Goal: Information Seeking & Learning: Learn about a topic

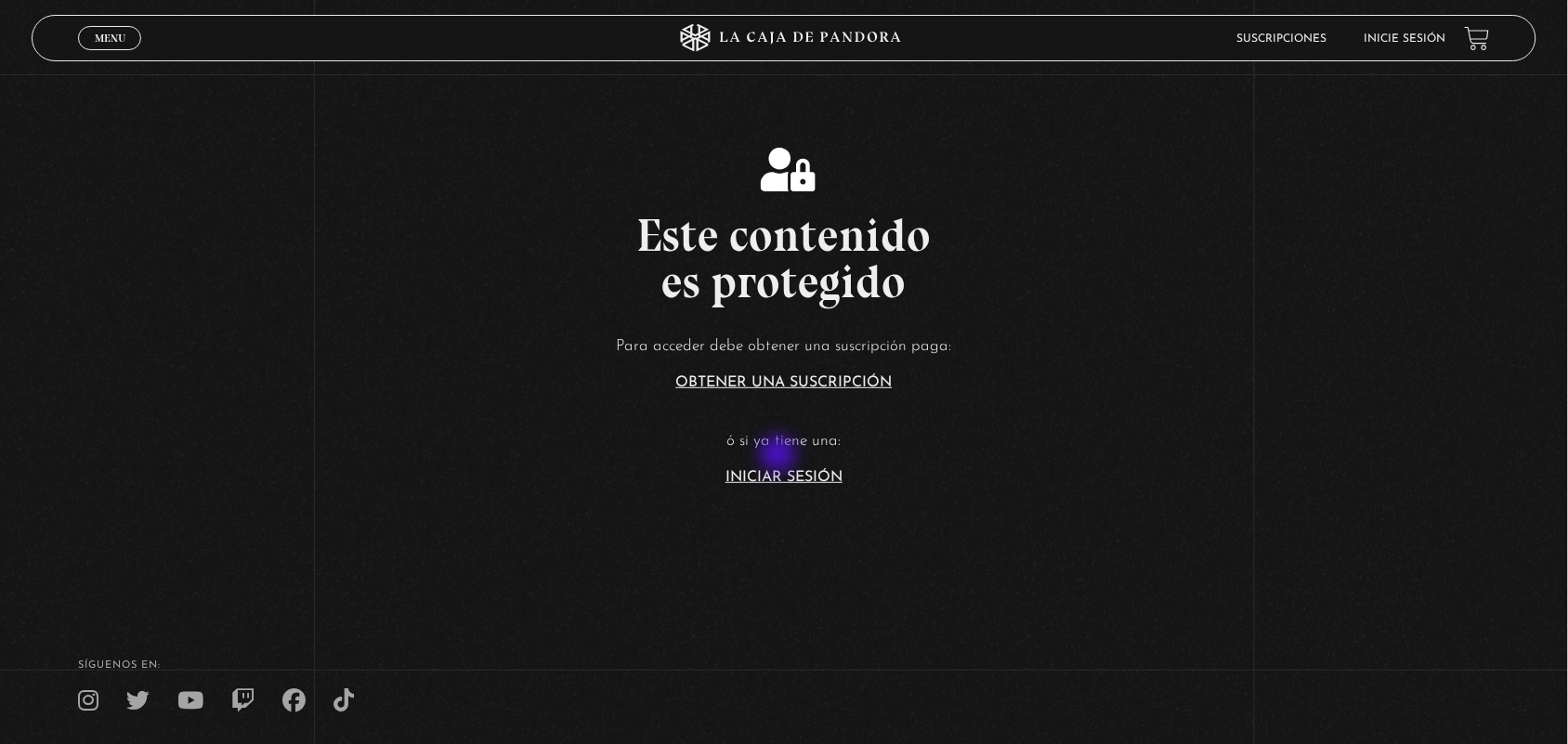
click at [777, 452] on p "ó si ya tiene una:" at bounding box center [784, 441] width 1568 height 29
click at [790, 476] on link "Iniciar Sesión" at bounding box center [784, 478] width 117 height 15
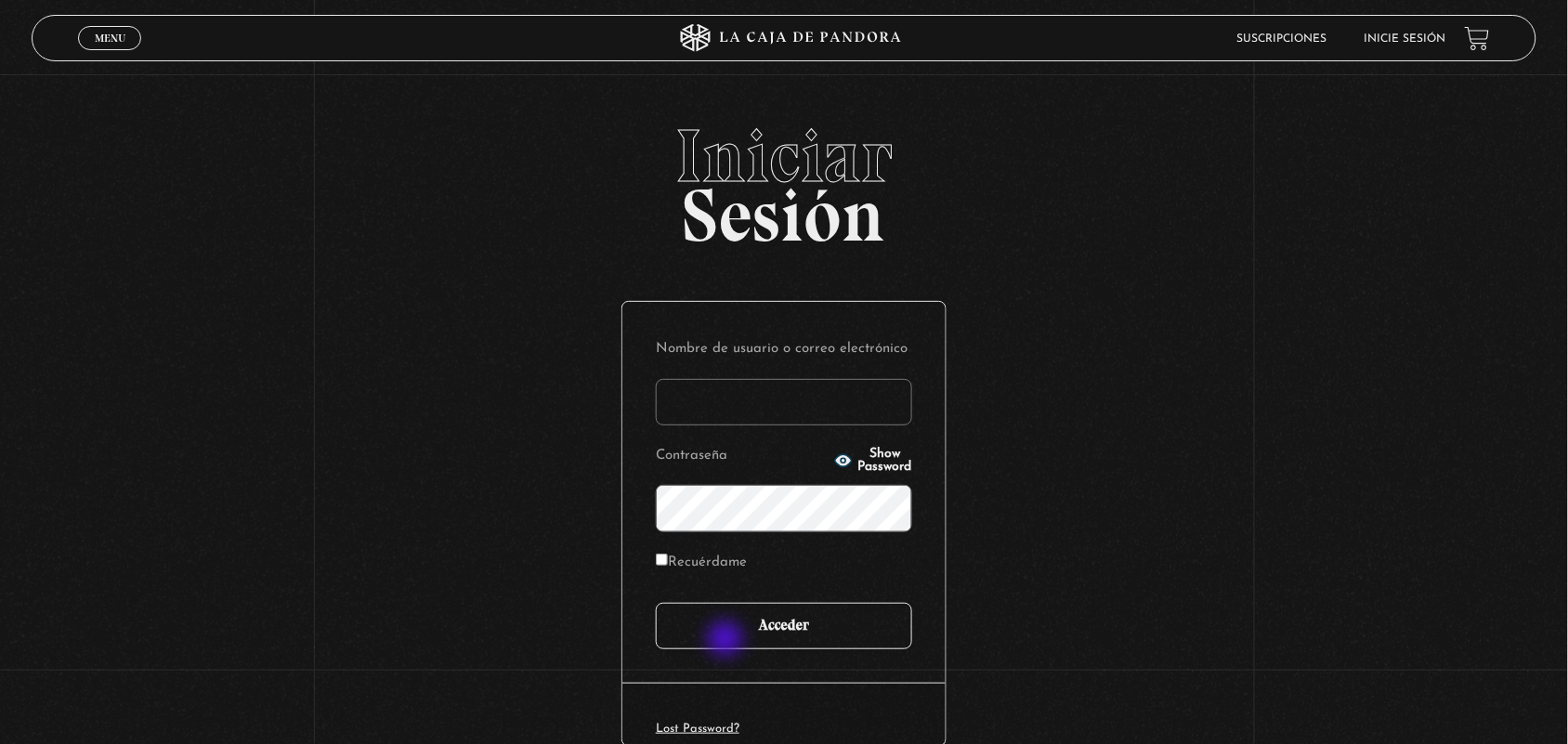
type input "ANGE-LU"
click at [727, 645] on input "Acceder" at bounding box center [783, 626] width 256 height 47
click at [750, 606] on input "Acceder" at bounding box center [783, 626] width 256 height 47
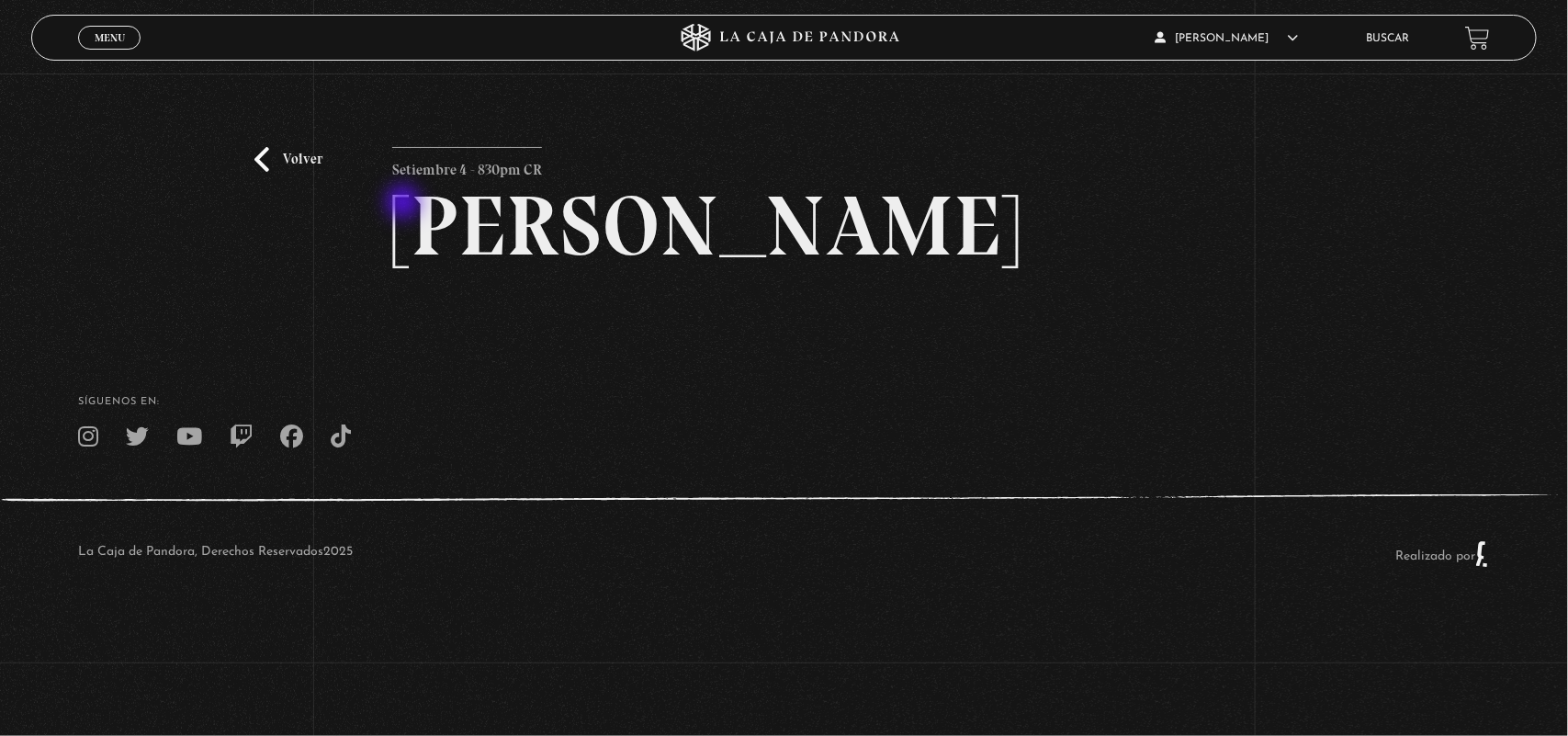
drag, startPoint x: 405, startPoint y: 204, endPoint x: 712, endPoint y: 211, distance: 307.1
click at [712, 211] on h2 "Maria Gabriela de Faria" at bounding box center [784, 227] width 783 height 85
click at [109, 37] on span "Menu" at bounding box center [110, 38] width 30 height 11
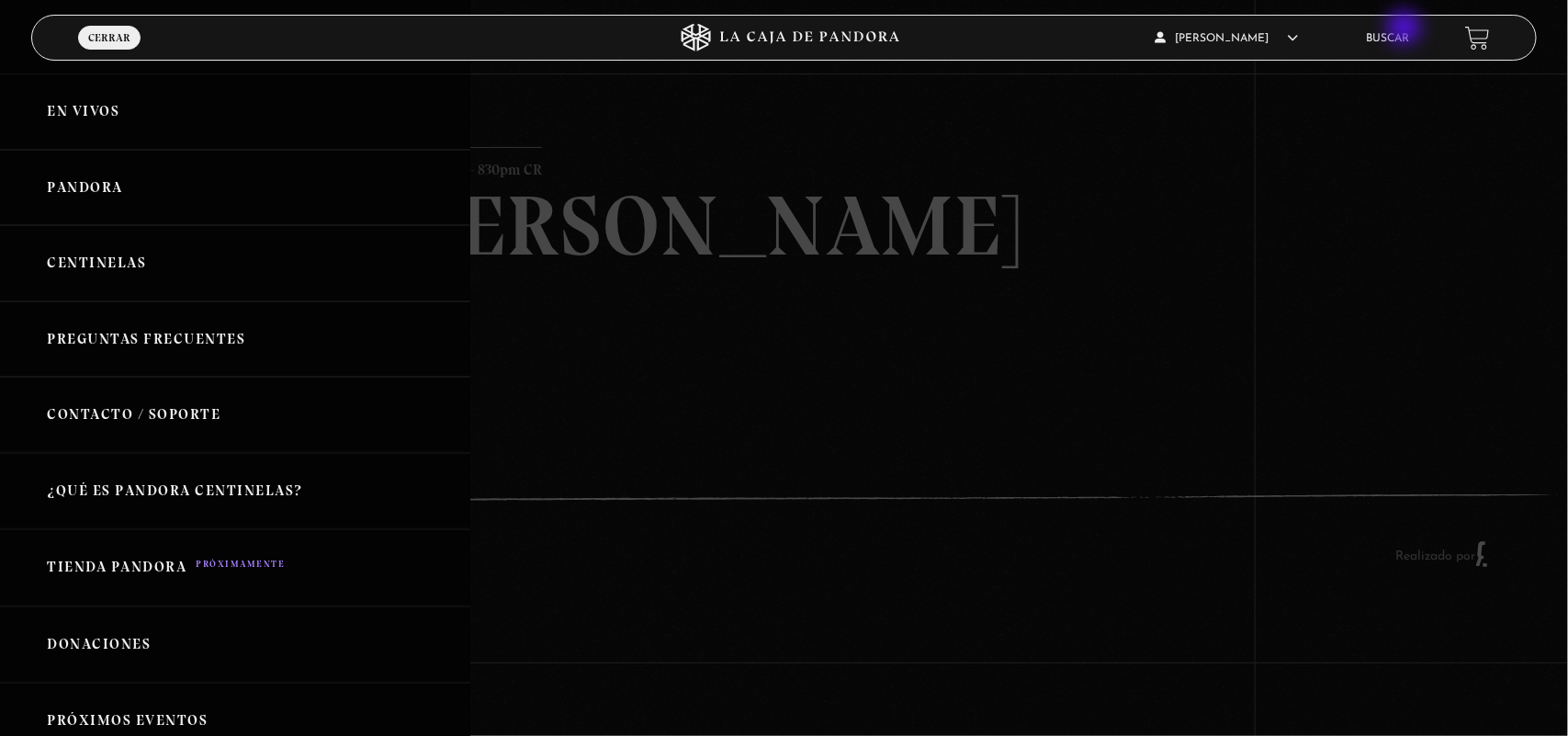
click at [1406, 29] on li "Buscar" at bounding box center [1388, 38] width 43 height 29
click at [1385, 48] on li "Buscar" at bounding box center [1388, 38] width 43 height 29
click at [1391, 41] on link "Buscar" at bounding box center [1388, 39] width 43 height 11
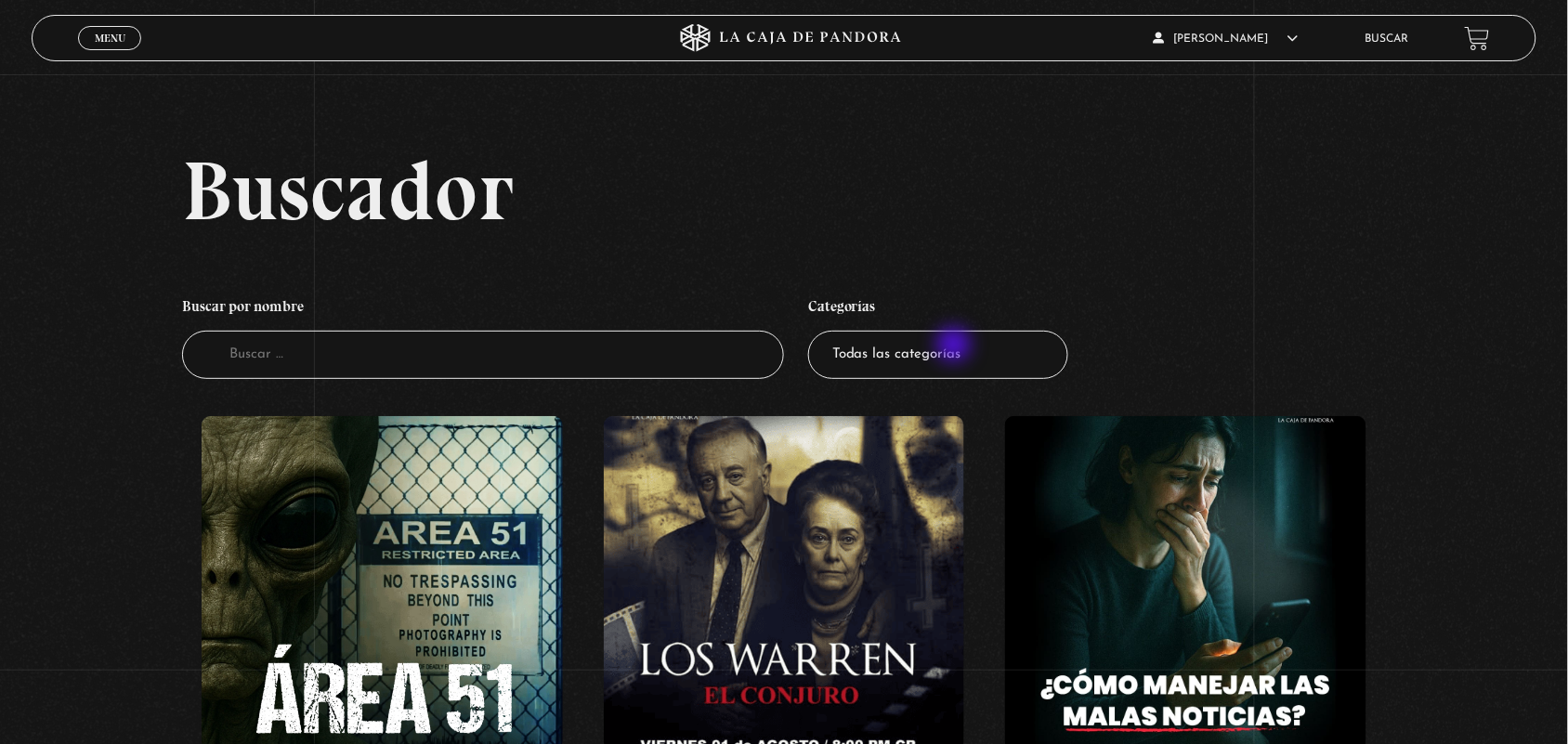
click at [954, 346] on select "Todas las categorías 11:11 Humanitario (1) Amo los [DATE] (2) Análisis de serie…" at bounding box center [938, 355] width 260 height 49
select select "centinelas"
click at [817, 331] on select "Todas las categorías 11:11 Humanitario (1) Amo los [DATE] (2) Análisis de serie…" at bounding box center [938, 355] width 260 height 49
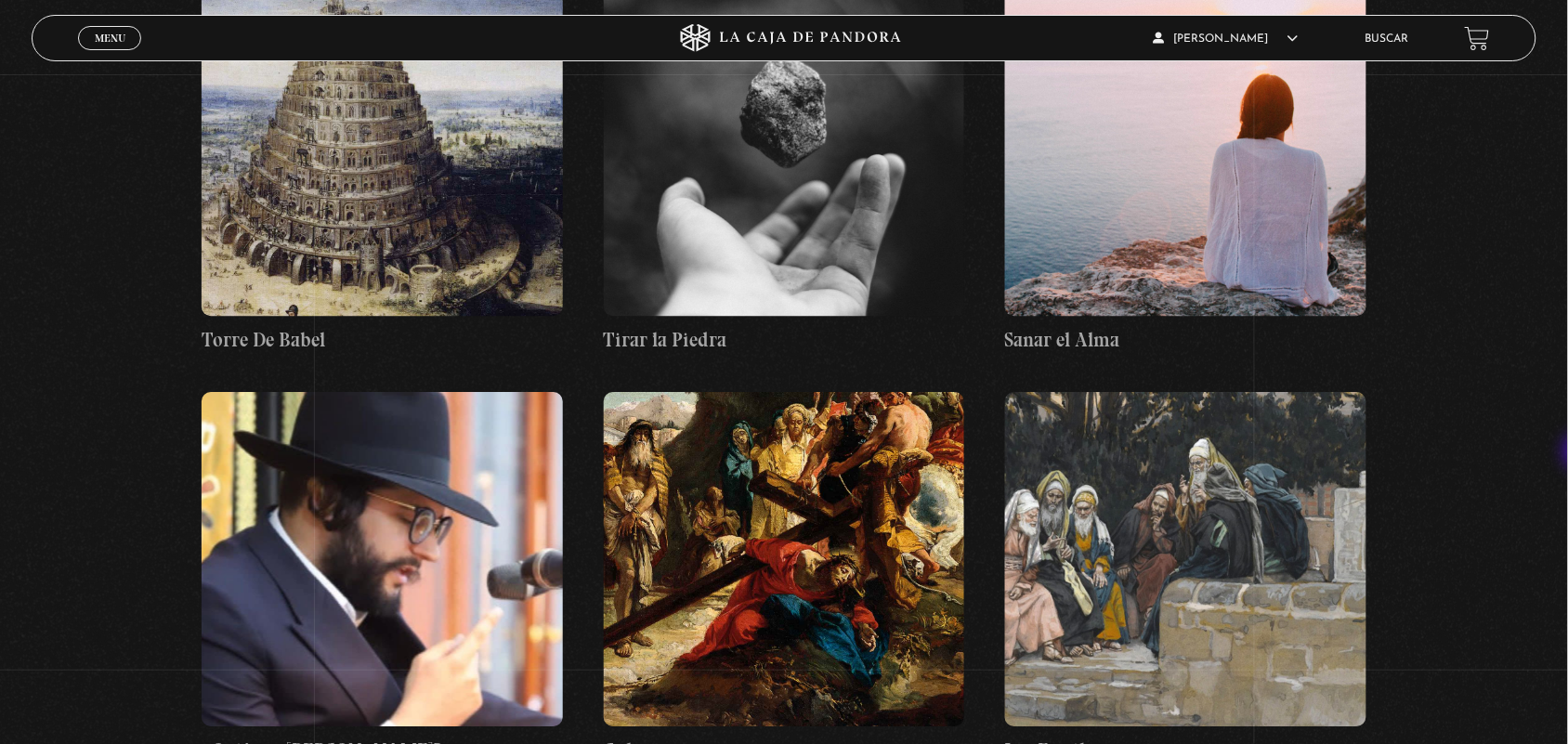
scroll to position [14082, 0]
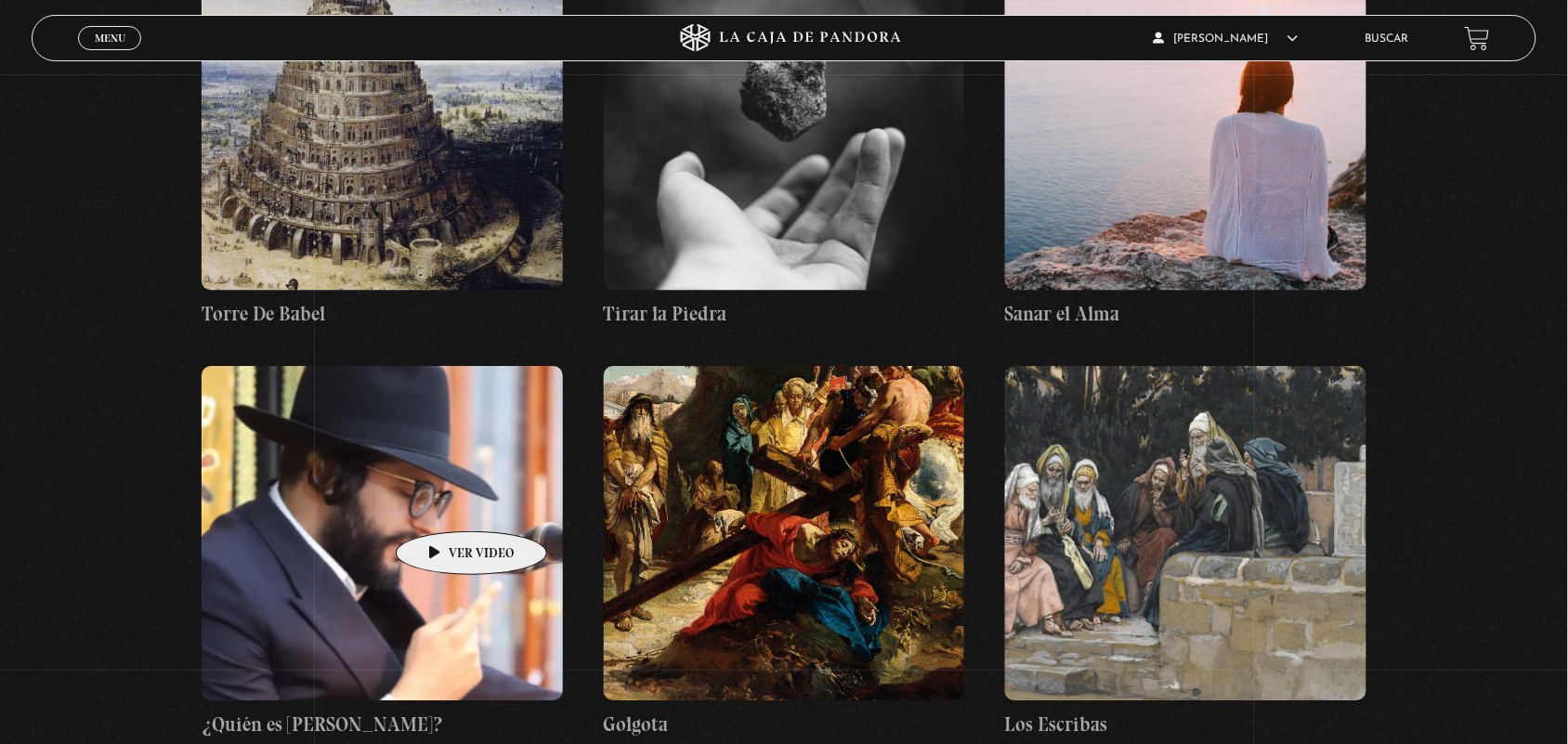
drag, startPoint x: 425, startPoint y: 504, endPoint x: 442, endPoint y: 504, distance: 17.0
click at [442, 504] on figure at bounding box center [382, 533] width 361 height 334
click at [444, 503] on figure at bounding box center [382, 533] width 361 height 334
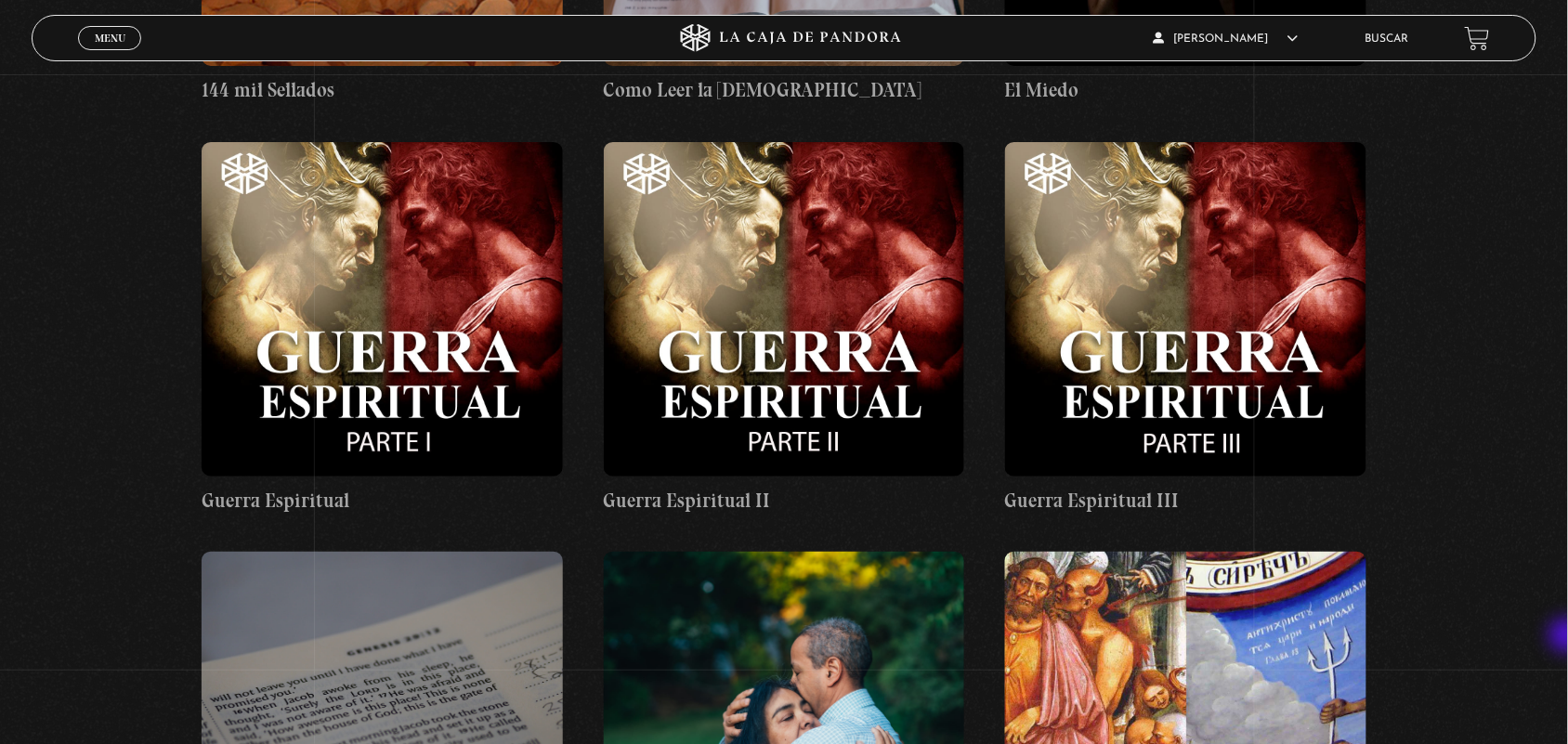
scroll to position [13316, 0]
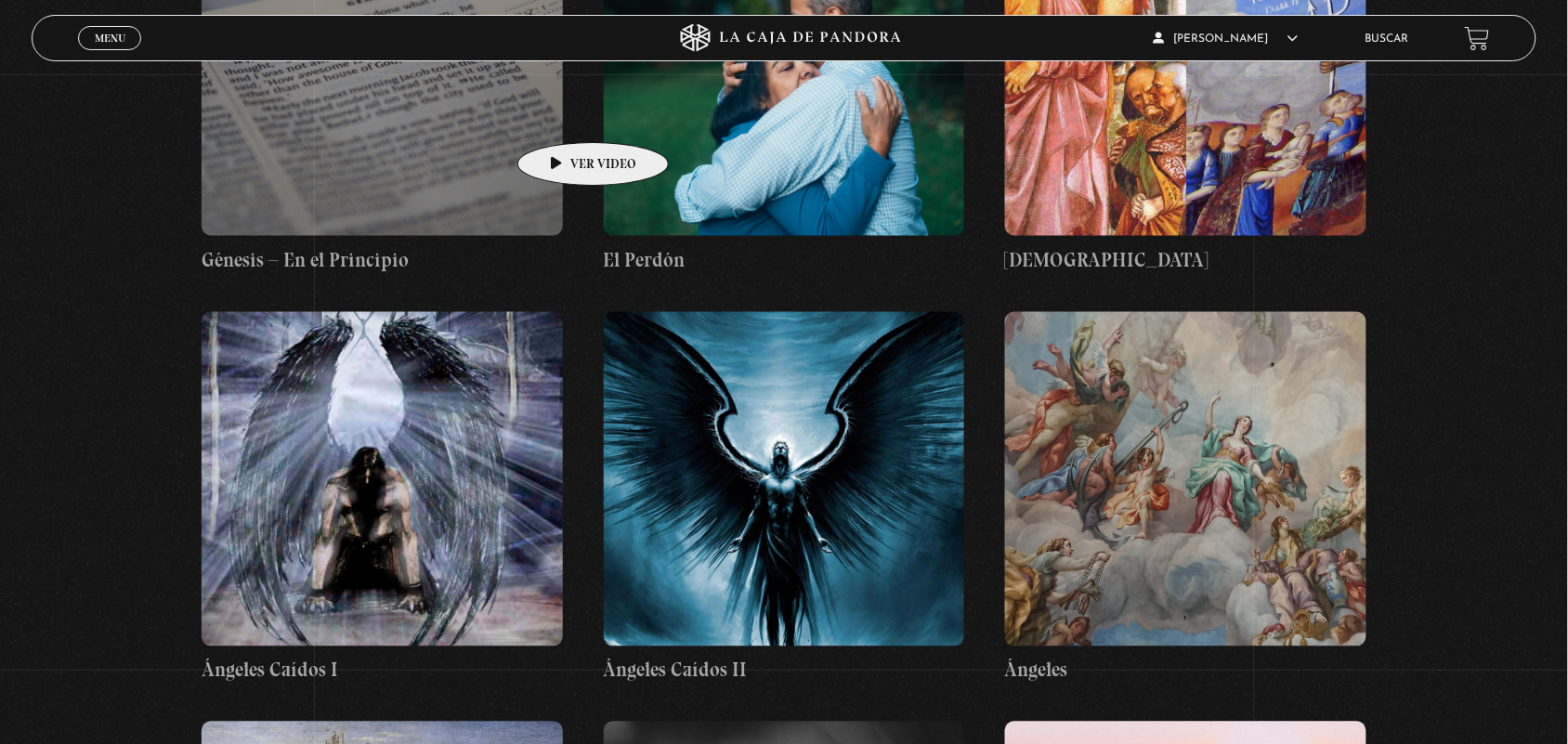
click at [563, 115] on figure at bounding box center [382, 68] width 361 height 334
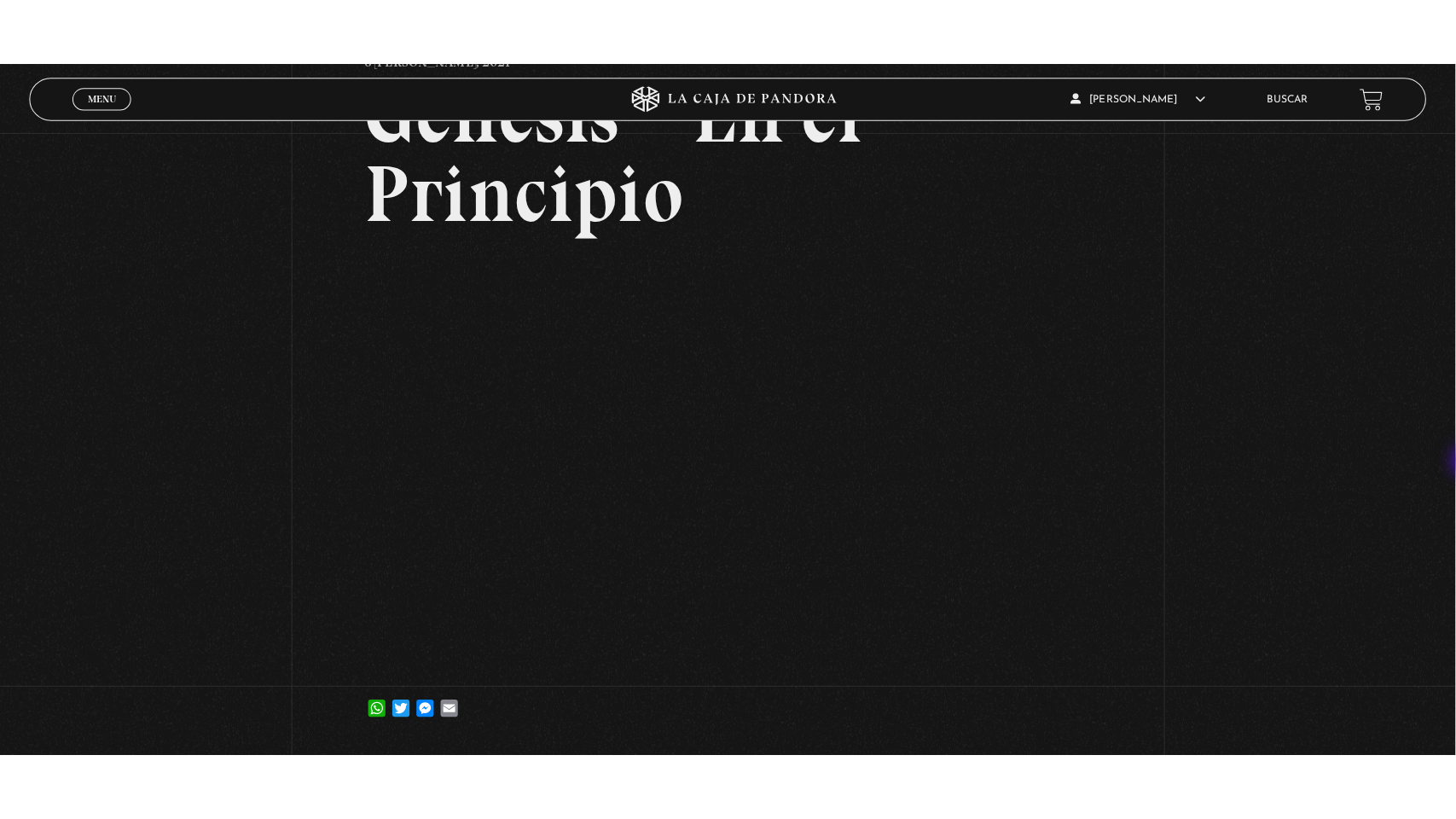
scroll to position [187, 0]
